Goal: Find specific page/section: Find specific page/section

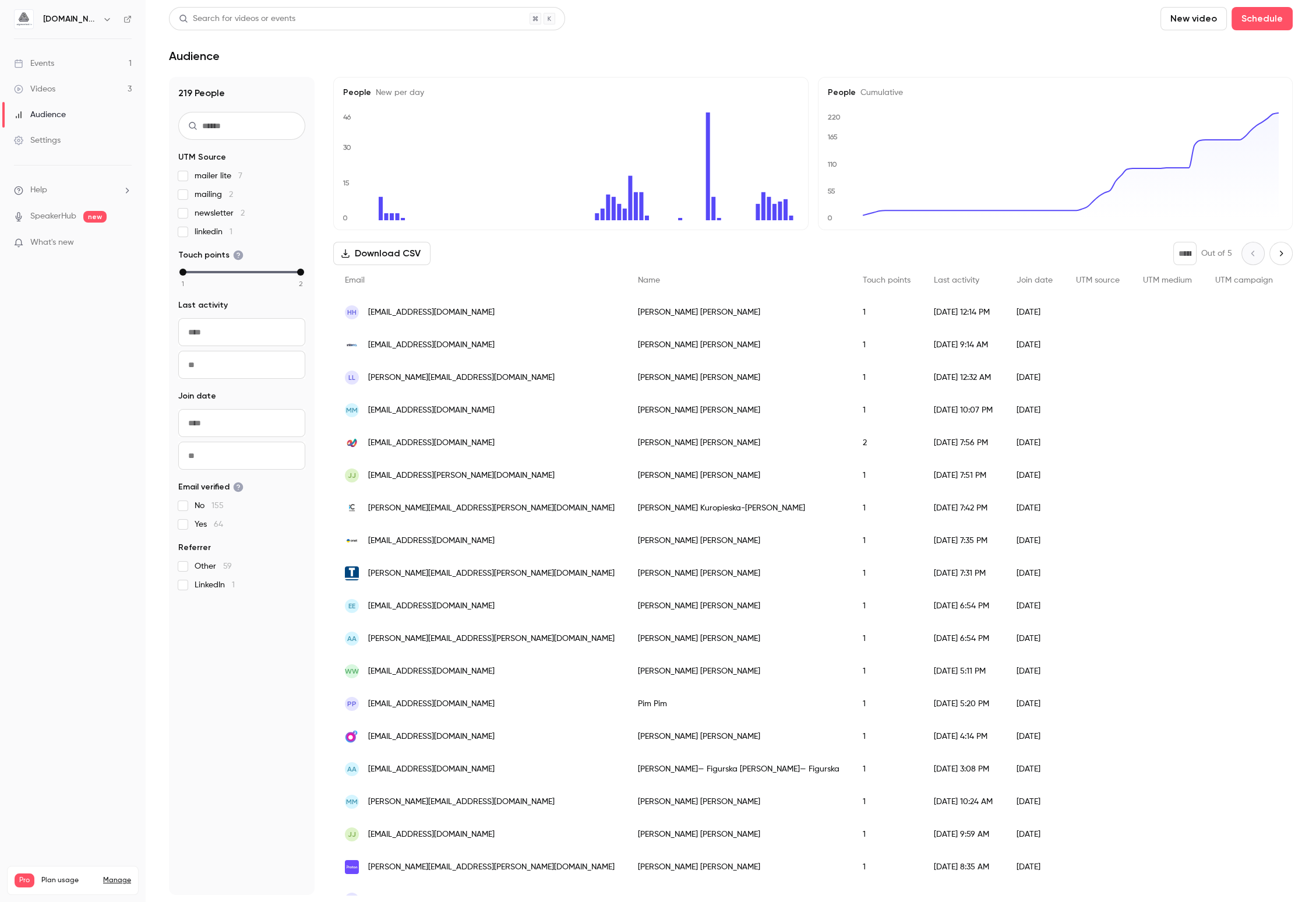
click at [48, 66] on div "Events" at bounding box center [33, 63] width 40 height 12
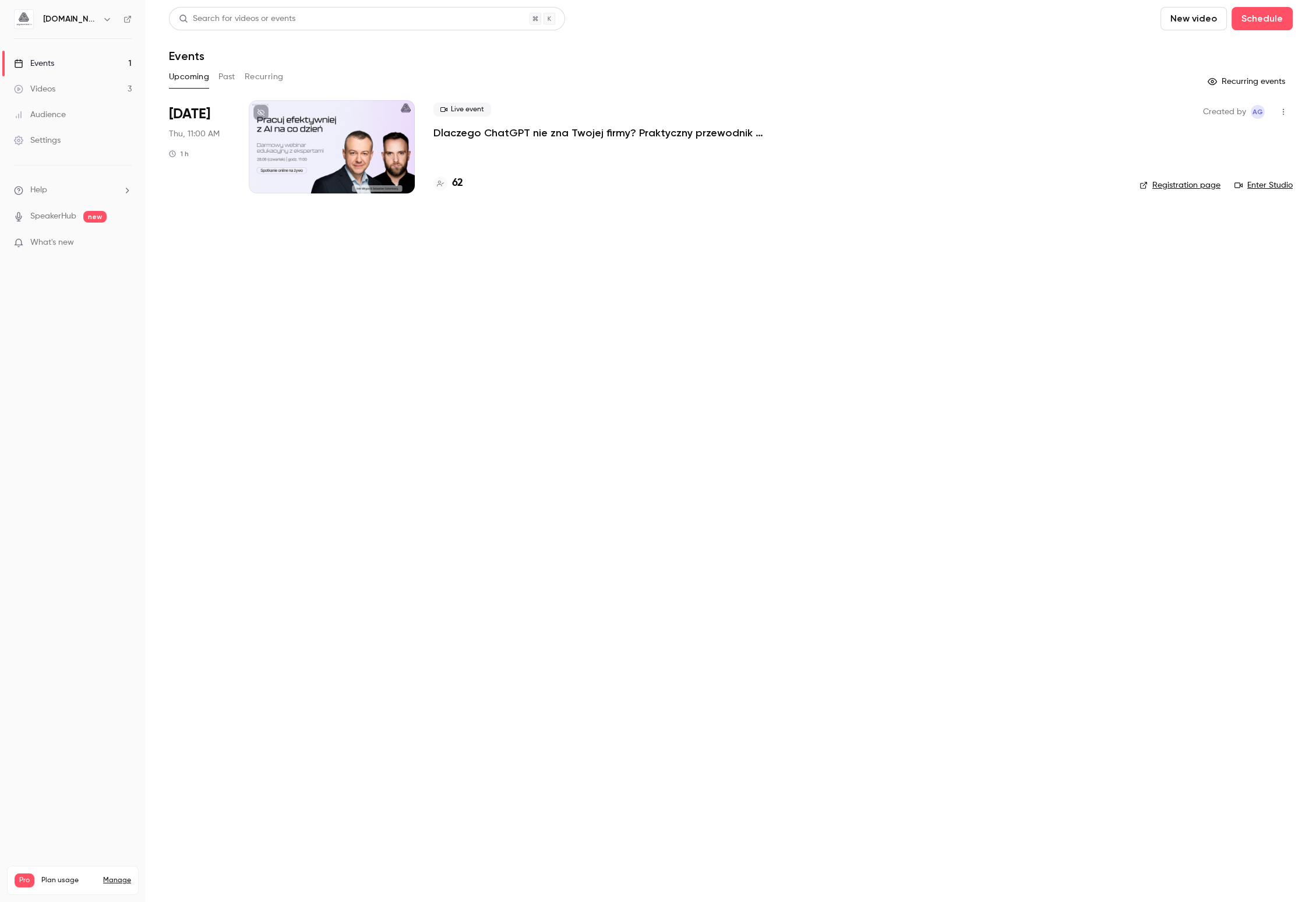
click at [86, 69] on link "Events 1" at bounding box center [73, 64] width 146 height 26
click at [60, 58] on link "Events 1" at bounding box center [73, 64] width 146 height 26
click at [743, 359] on main "Search for videos or events New video Schedule Events Upcoming Past Recurring R…" at bounding box center [731, 451] width 1170 height 902
click at [79, 65] on link "Events 1" at bounding box center [73, 64] width 146 height 26
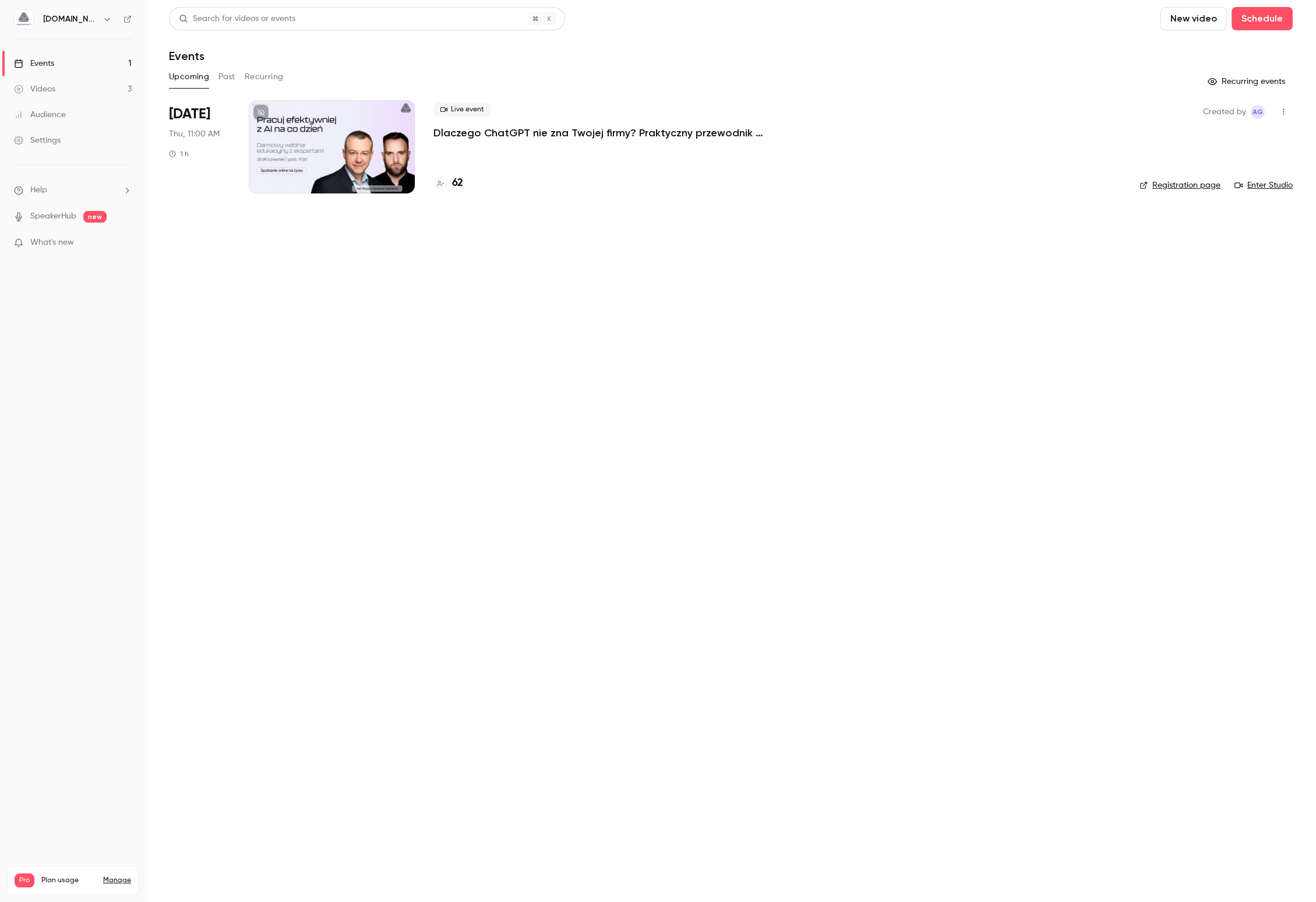
click at [68, 118] on link "Audience" at bounding box center [73, 115] width 146 height 26
